Goal: Communication & Community: Answer question/provide support

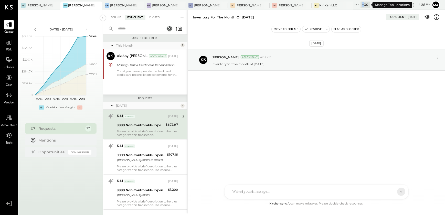
click at [364, 6] on div "+ 30" at bounding box center [364, 5] width 9 height 6
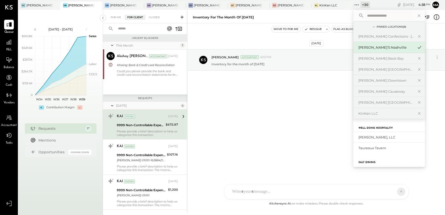
click at [381, 17] on input "text" at bounding box center [389, 15] width 48 height 9
type input "***"
click at [376, 138] on div "[PERSON_NAME]'s Atlanta" at bounding box center [385, 137] width 55 height 5
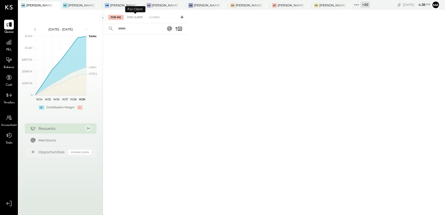
click at [132, 19] on div "For Client" at bounding box center [135, 17] width 21 height 5
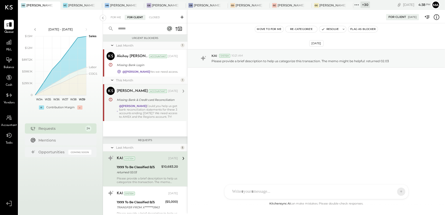
click at [127, 114] on div "@[PERSON_NAME] Could you help us get bank reconciliation statements for these 3…" at bounding box center [148, 111] width 59 height 14
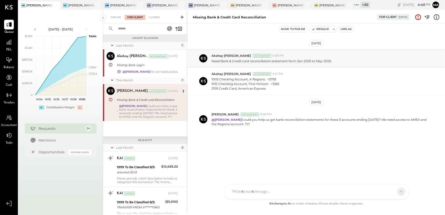
click at [116, 150] on div "Last Month" at bounding box center [147, 147] width 63 height 4
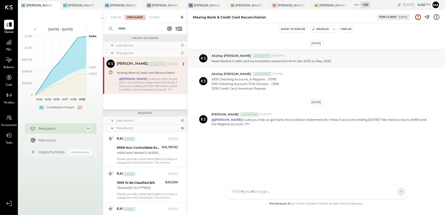
click at [113, 123] on icon at bounding box center [112, 120] width 5 height 5
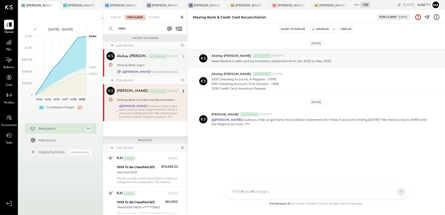
click at [134, 70] on strong "@[PERSON_NAME]" at bounding box center [136, 72] width 28 height 4
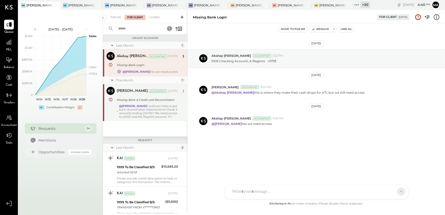
click at [182, 18] on icon at bounding box center [182, 17] width 3 height 3
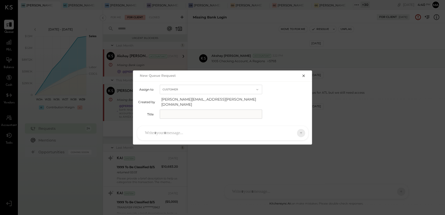
click at [185, 111] on input "text" at bounding box center [211, 114] width 102 height 9
type input "**********"
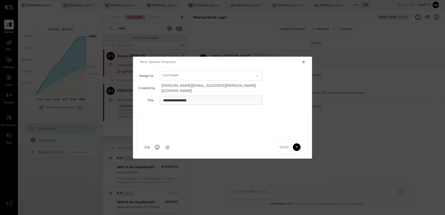
click at [166, 131] on div at bounding box center [222, 125] width 161 height 20
paste div
click at [204, 118] on div "**********" at bounding box center [222, 125] width 161 height 20
drag, startPoint x: 242, startPoint y: 117, endPoint x: 296, endPoint y: 118, distance: 54.3
click at [296, 118] on div "**********" at bounding box center [223, 133] width 172 height 43
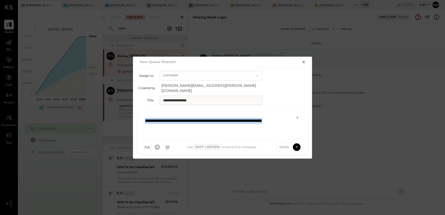
drag, startPoint x: 179, startPoint y: 125, endPoint x: 141, endPoint y: 116, distance: 38.8
click at [141, 116] on div "**********" at bounding box center [222, 126] width 171 height 28
click at [296, 116] on icon at bounding box center [297, 118] width 4 height 4
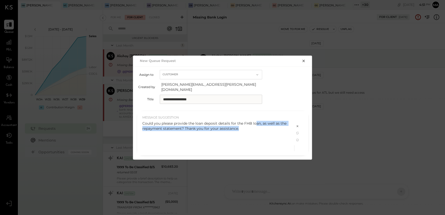
drag, startPoint x: 256, startPoint y: 121, endPoint x: 249, endPoint y: 124, distance: 7.0
click at [249, 124] on div "Could you please provide the loan deposit details for the FHB loan, as well as …" at bounding box center [215, 126] width 147 height 10
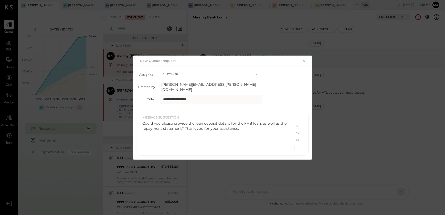
drag, startPoint x: 249, startPoint y: 124, endPoint x: 240, endPoint y: 123, distance: 8.7
click at [240, 123] on div "Could you please provide the loan deposit details for the FHB loan, as well as …" at bounding box center [215, 126] width 147 height 10
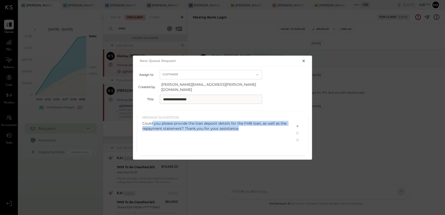
drag, startPoint x: 153, startPoint y: 121, endPoint x: 271, endPoint y: 124, distance: 118.1
click at [271, 124] on div "Could you please provide the loan deposit details for the FHB loan, as well as …" at bounding box center [215, 126] width 147 height 10
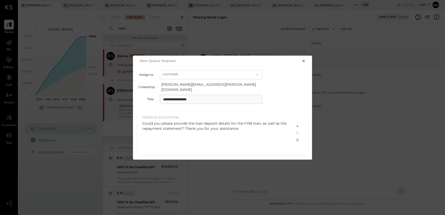
drag, startPoint x: 271, startPoint y: 124, endPoint x: 298, endPoint y: 137, distance: 29.8
click at [298, 139] on icon at bounding box center [297, 140] width 3 height 3
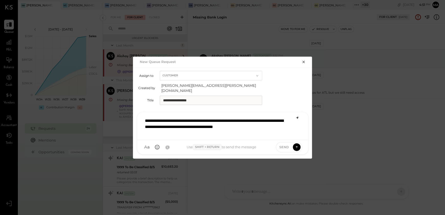
click at [298, 140] on div "A a @ Use Shift + Return to send the message Send" at bounding box center [222, 147] width 171 height 14
click at [295, 144] on icon at bounding box center [296, 146] width 5 height 5
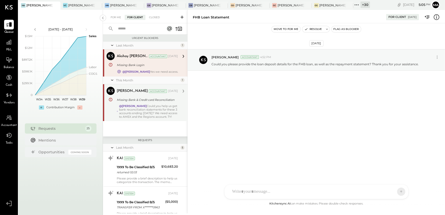
click at [138, 107] on strong "@[PERSON_NAME]" at bounding box center [133, 106] width 28 height 4
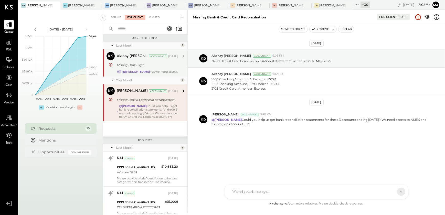
click at [144, 72] on strong "@[PERSON_NAME]" at bounding box center [136, 72] width 28 height 4
